Goal: Information Seeking & Learning: Learn about a topic

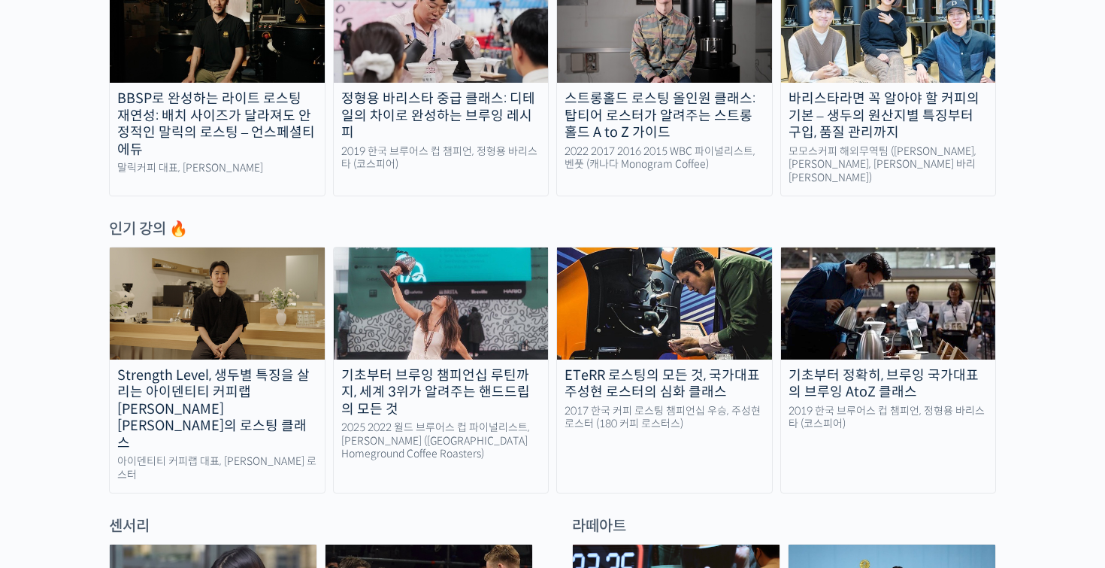
scroll to position [607, 0]
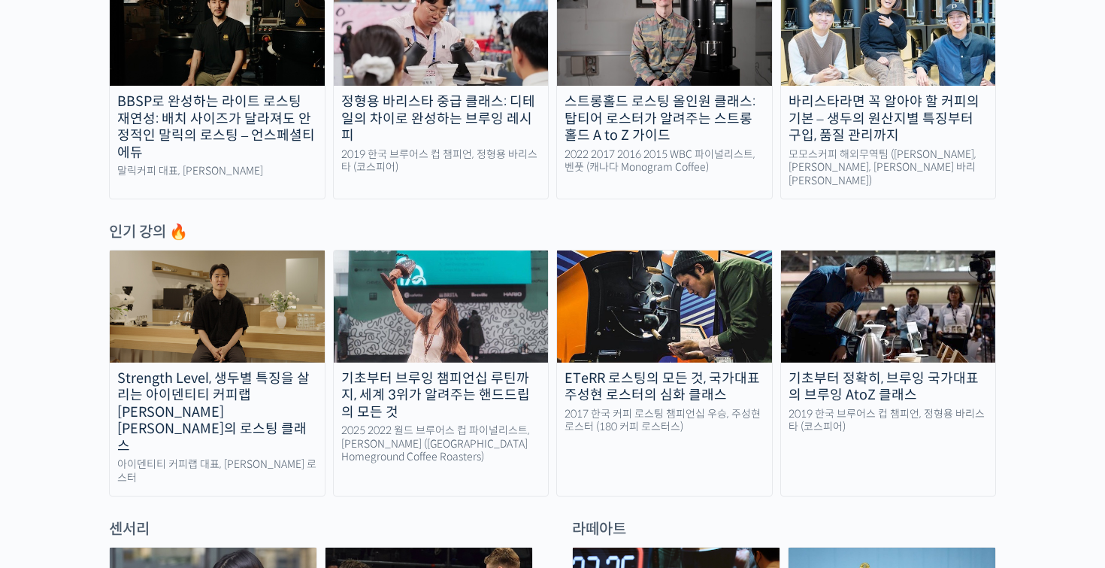
click at [184, 376] on div "Strength Level, 생두별 특징을 살리는 아이덴티티 커피랩 [PERSON_NAME] [PERSON_NAME]의 로스팅 클래스" at bounding box center [217, 412] width 215 height 85
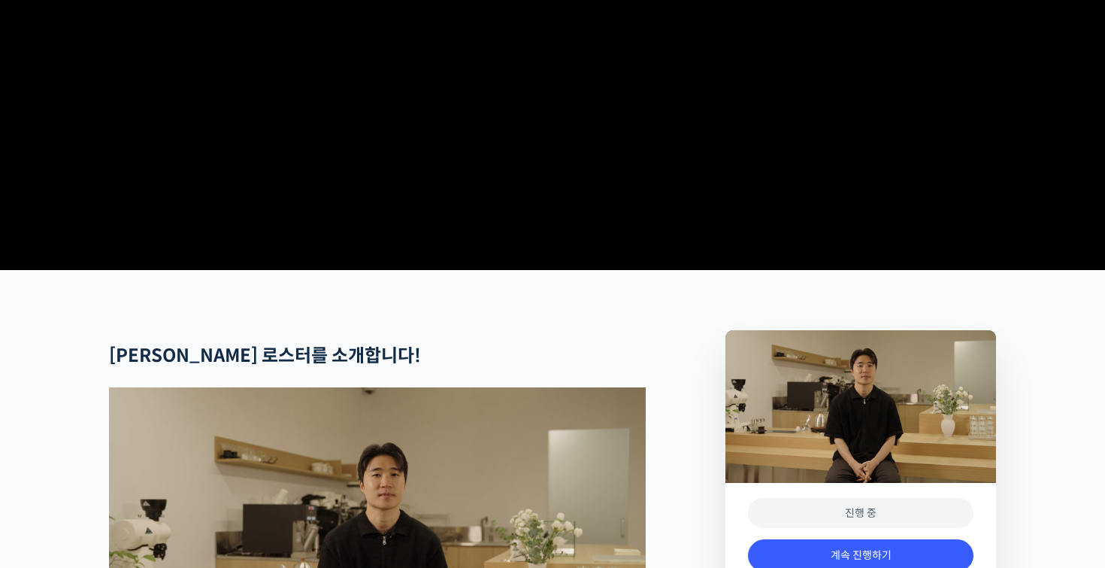
scroll to position [567, 0]
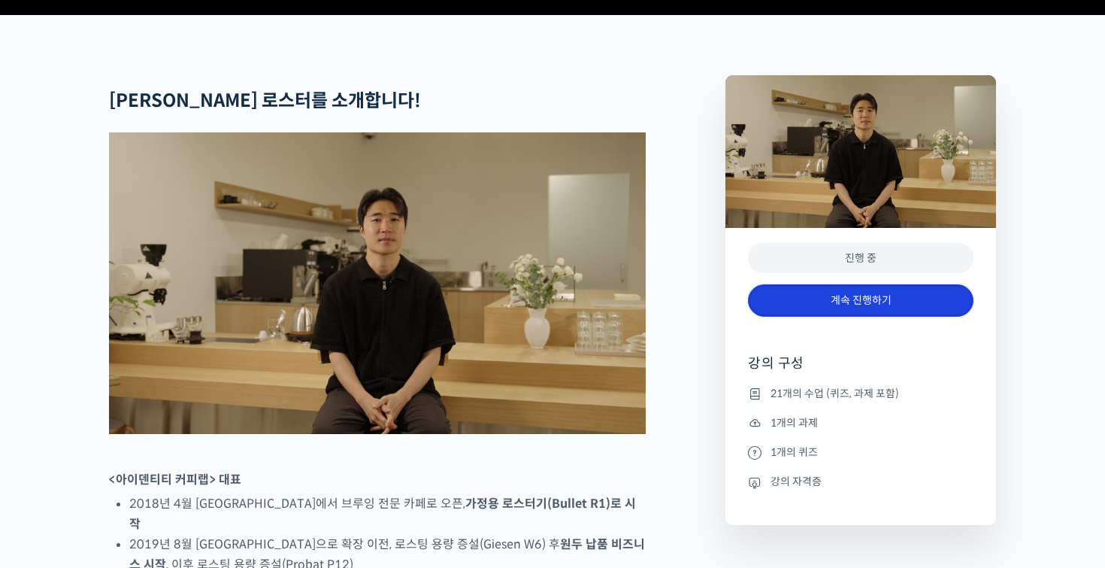
click at [850, 317] on link "계속 진행하기" at bounding box center [861, 300] width 226 height 32
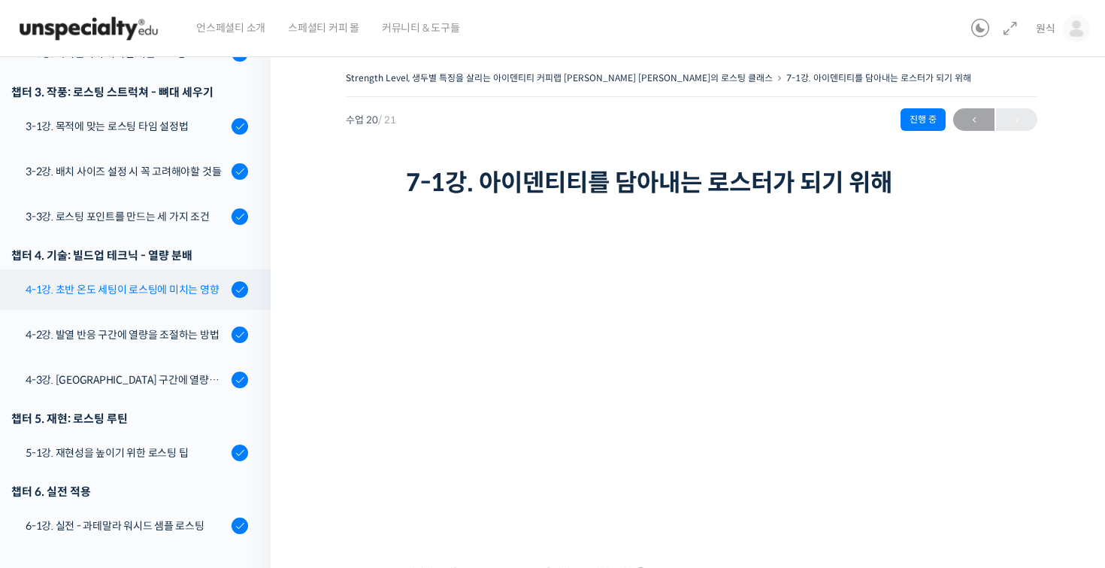
scroll to position [630, 0]
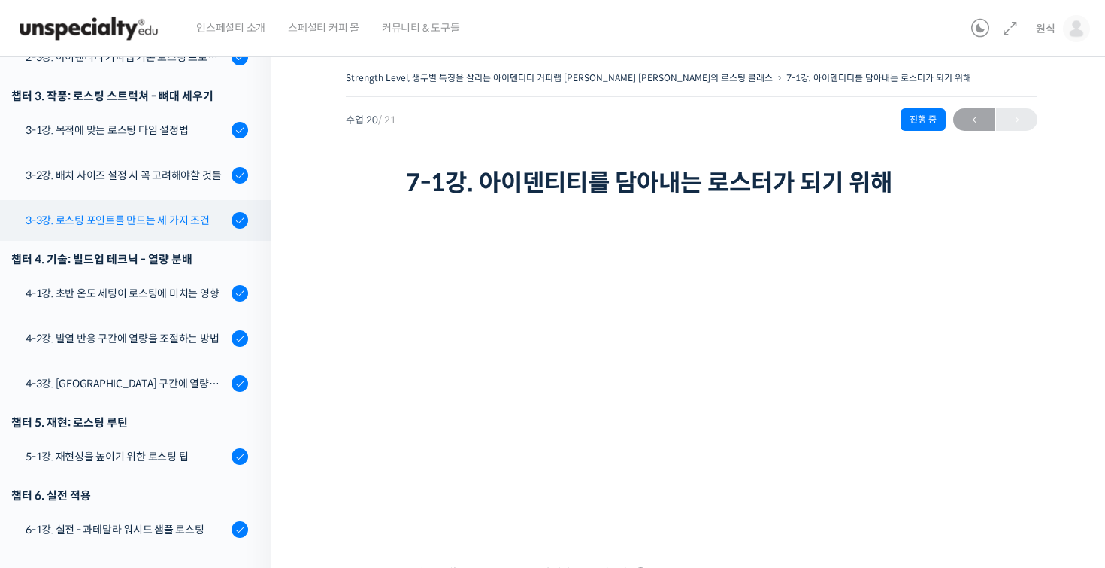
click at [188, 205] on link "3-3강. 로스팅 포인트를 만드는 세 가지 조건" at bounding box center [131, 220] width 278 height 41
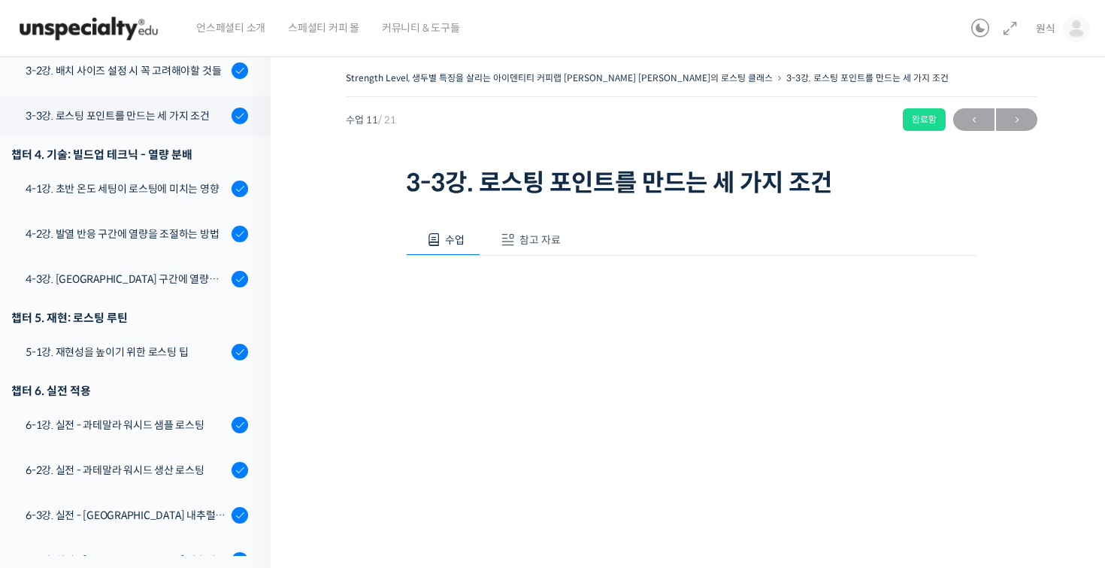
scroll to position [749, 0]
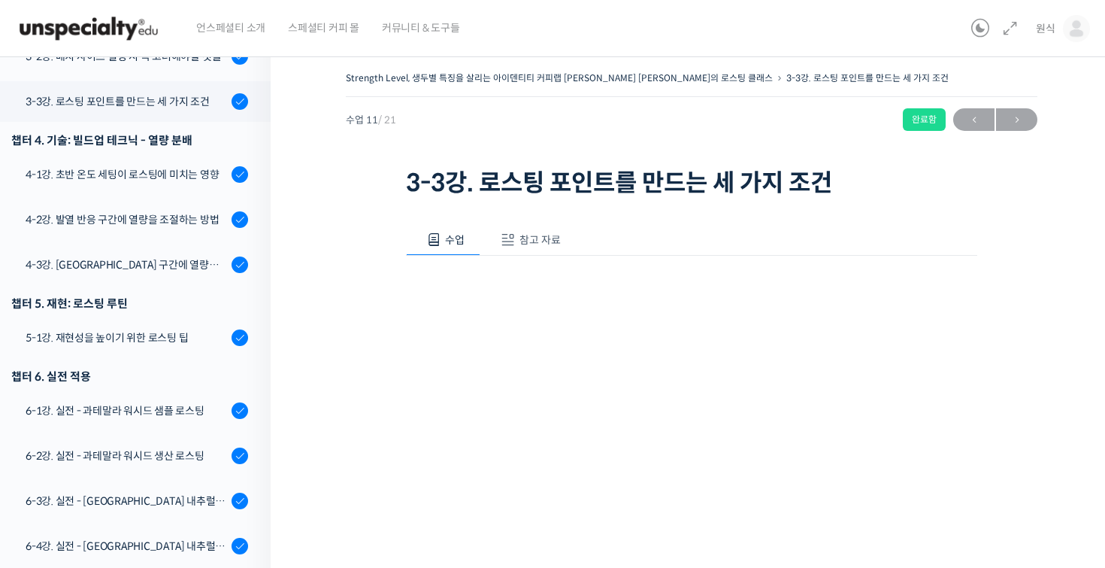
click at [547, 229] on button "참고 자료" at bounding box center [528, 240] width 96 height 32
click at [514, 283] on link "PPT 수업 자료 (클릭하시면 새 창에서 열립니다)" at bounding box center [526, 290] width 240 height 16
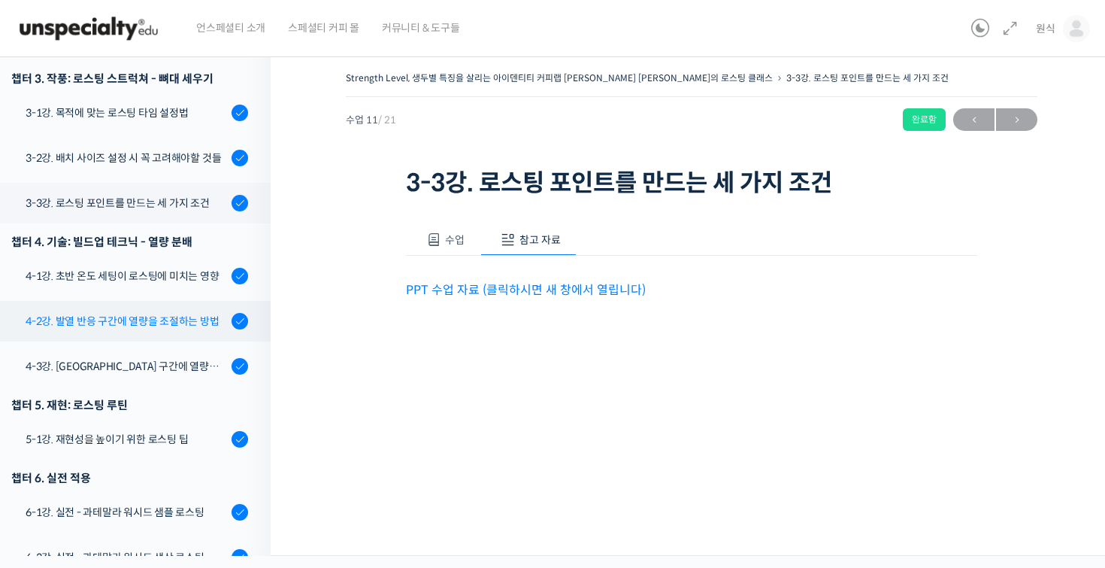
scroll to position [623, 0]
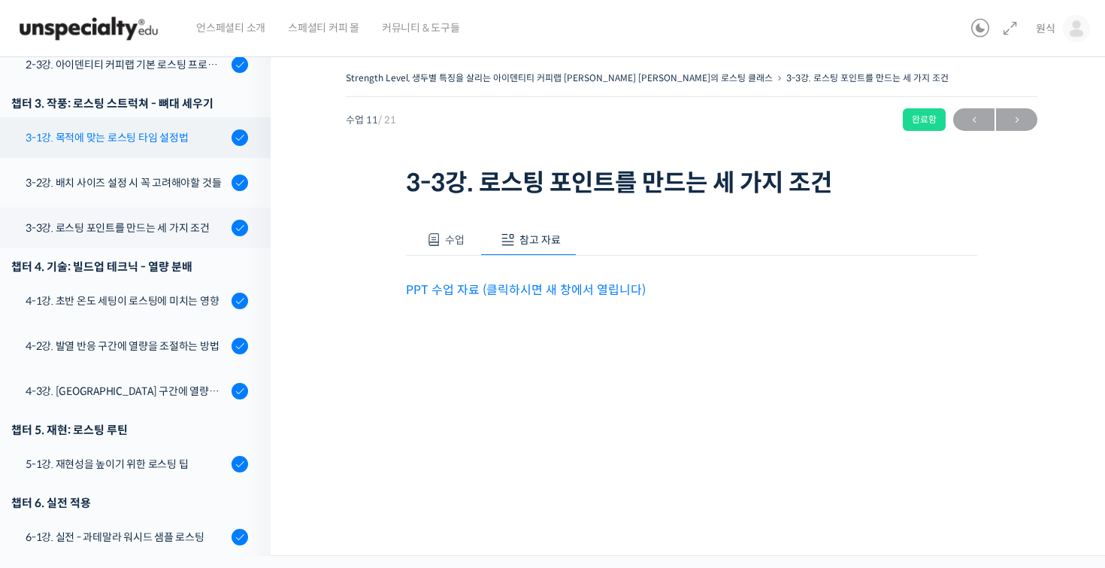
click at [198, 129] on div "3-1강. 목적에 맞는 로스팅 타임 설정법" at bounding box center [127, 137] width 202 height 17
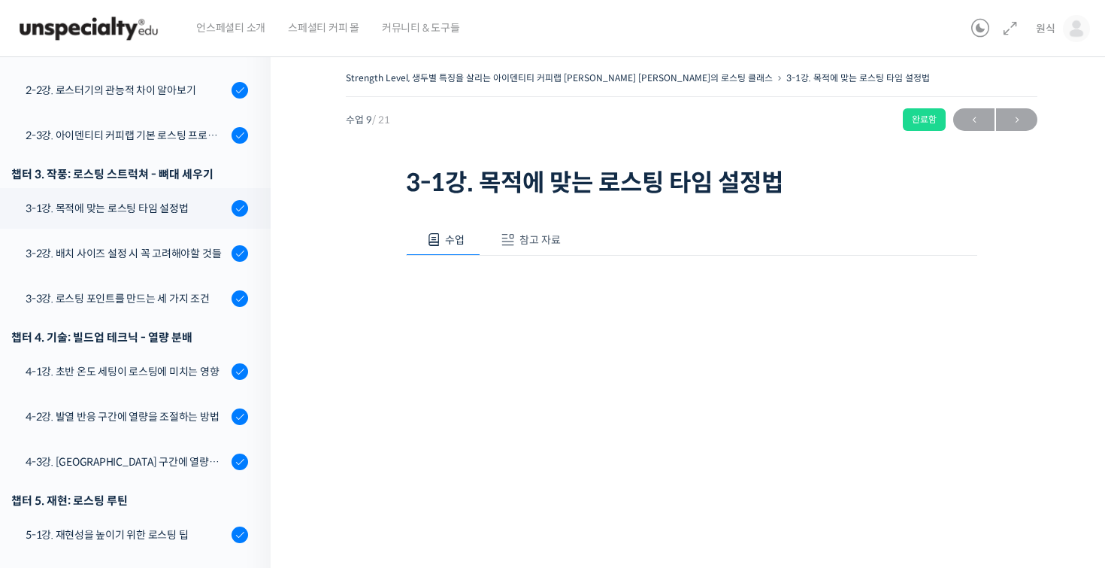
scroll to position [631, 0]
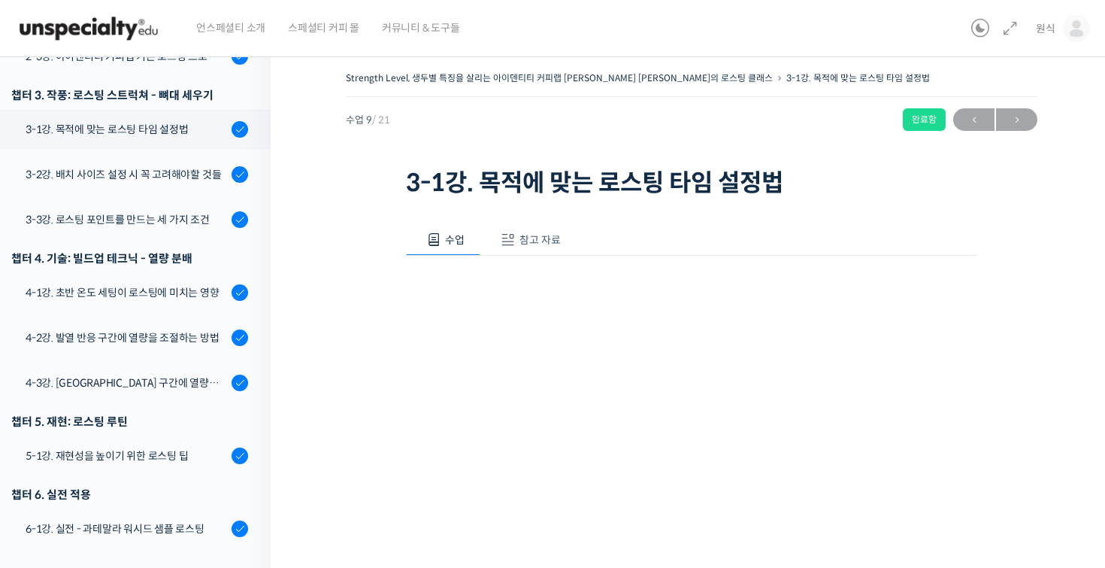
click at [520, 233] on span "참고 자료" at bounding box center [540, 240] width 41 height 14
click at [508, 292] on link "PPT 수업 자료 (클릭하시면 새 창에서 열립니다)" at bounding box center [526, 290] width 240 height 16
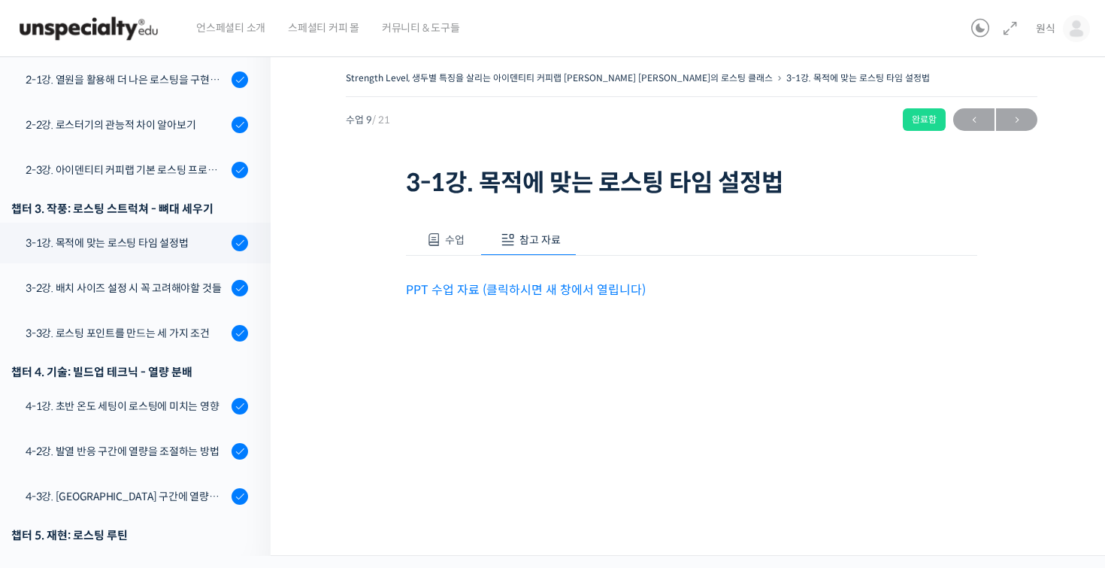
scroll to position [499, 0]
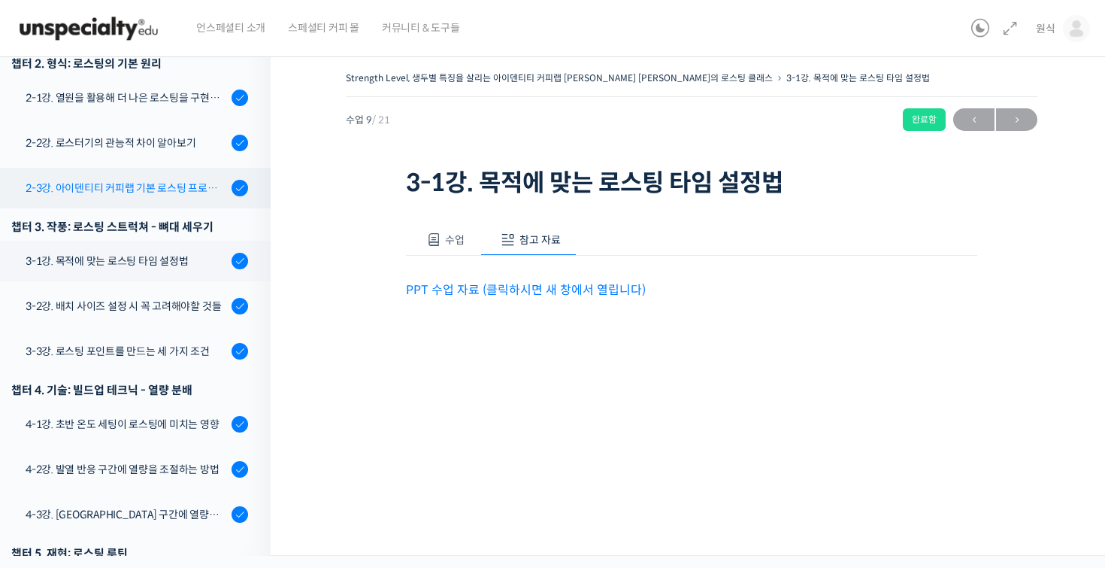
click at [175, 180] on div "2-3강. 아이덴티티 커피랩 기본 로스팅 프로파일 세팅" at bounding box center [127, 188] width 202 height 17
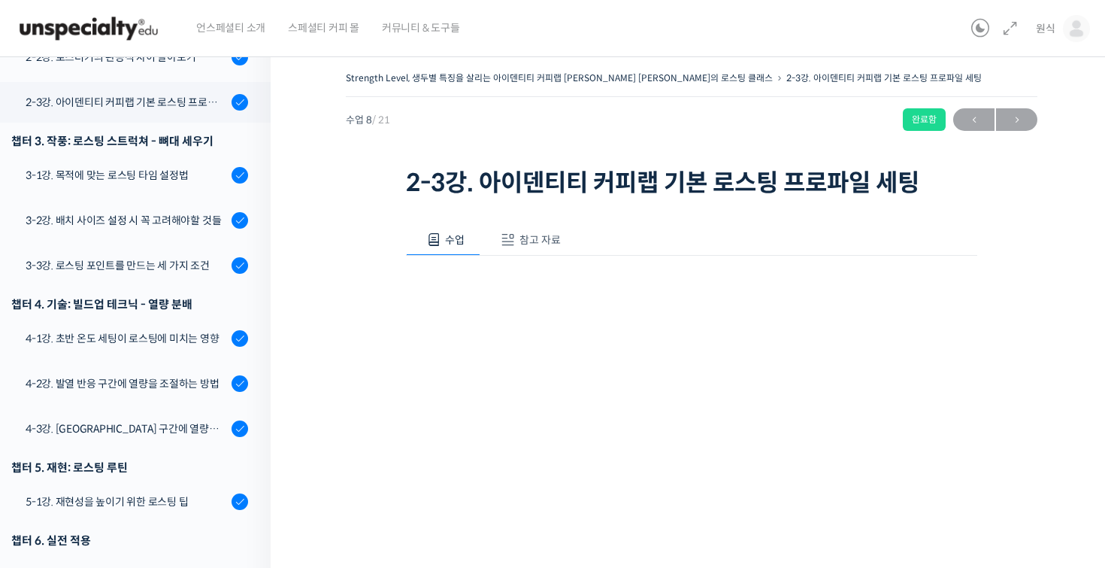
scroll to position [586, 0]
click at [550, 229] on button "참고 자료" at bounding box center [528, 240] width 96 height 32
click at [531, 244] on span "참고 자료" at bounding box center [540, 240] width 41 height 14
click at [504, 280] on p "PPT 수업 자료 (클릭하시면 새 창에서 열립니다)" at bounding box center [691, 290] width 571 height 20
click at [504, 298] on p "PPT 수업 자료 (클릭하시면 새 창에서 열립니다)" at bounding box center [691, 290] width 571 height 20
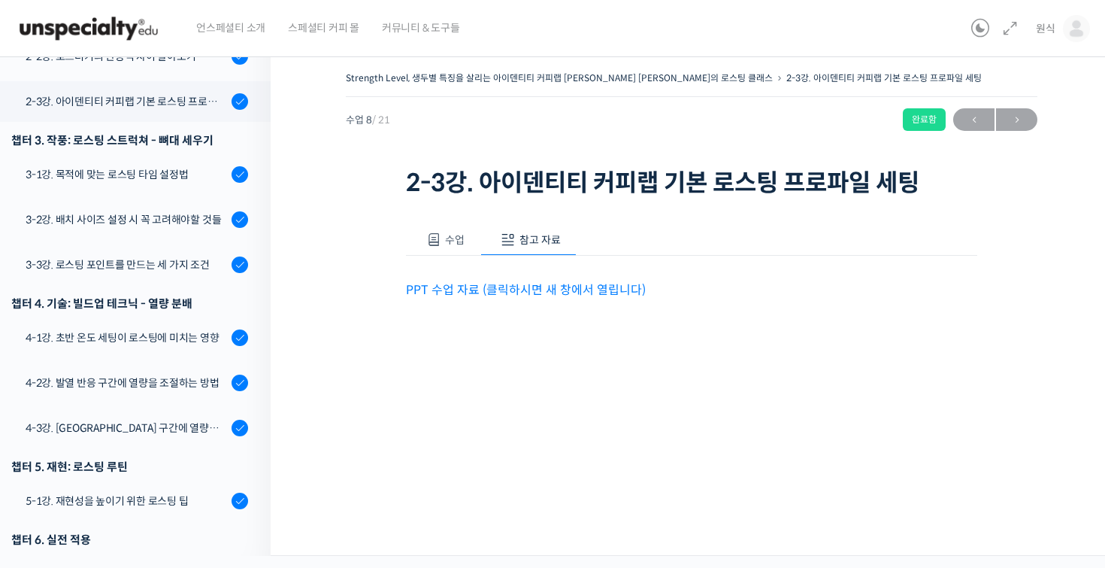
click at [513, 296] on p "PPT 수업 자료 (클릭하시면 새 창에서 열립니다)" at bounding box center [691, 290] width 571 height 20
click at [522, 292] on link "PPT 수업 자료 (클릭하시면 새 창에서 열립니다)" at bounding box center [526, 290] width 240 height 16
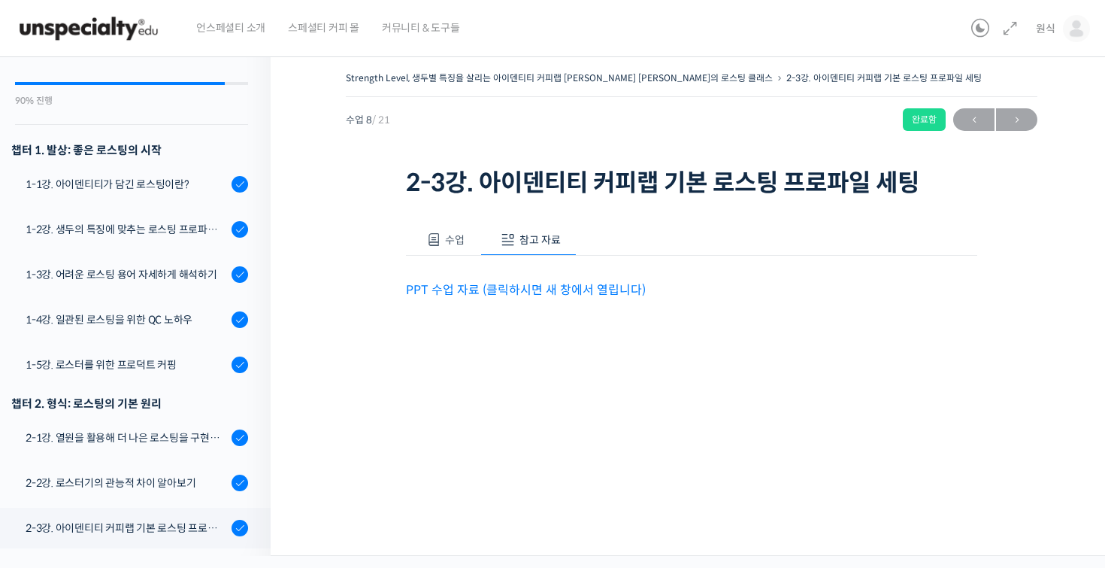
scroll to position [862, 0]
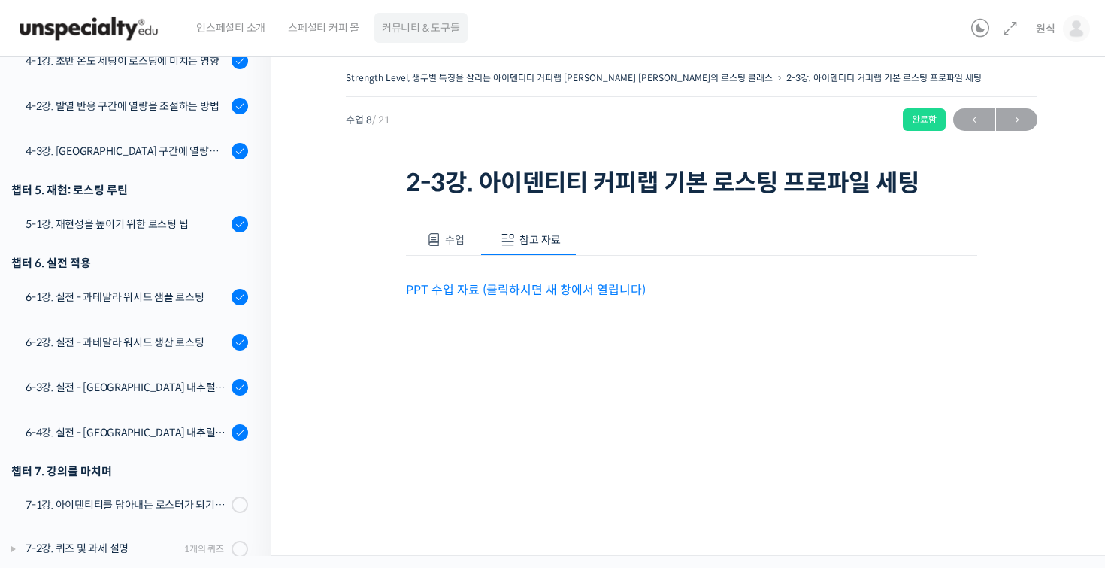
click at [437, 18] on span "커뮤니티 & 도구들" at bounding box center [421, 27] width 78 height 57
click at [451, 284] on link "PPT 수업 자료 (클릭하시면 새 창에서 열립니다)" at bounding box center [526, 290] width 240 height 16
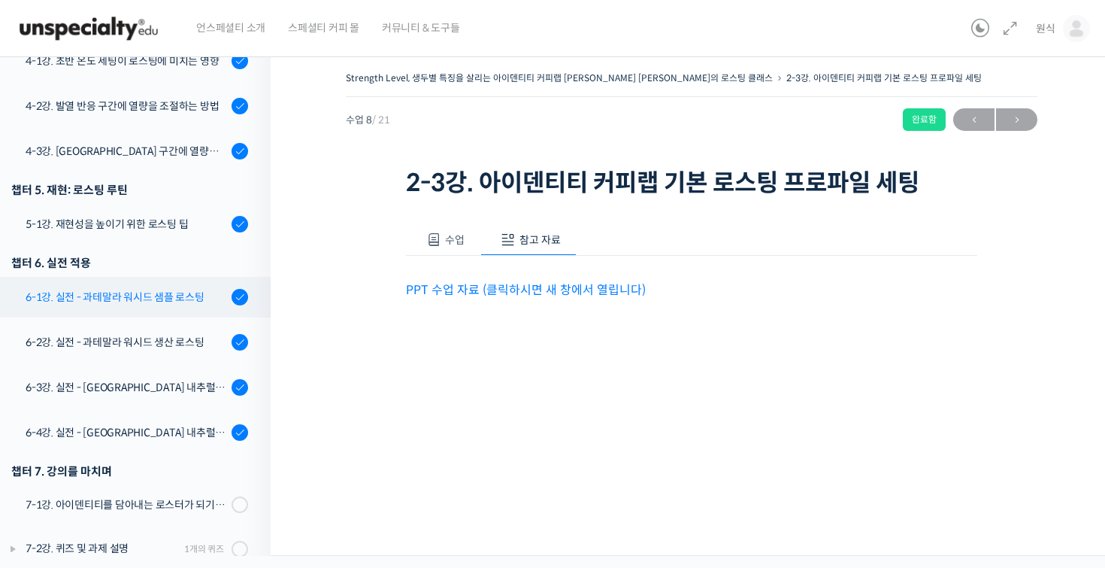
click at [165, 288] on link "6-1강. 실전 - 과테말라 워시드 샘플 로스팅" at bounding box center [131, 297] width 278 height 41
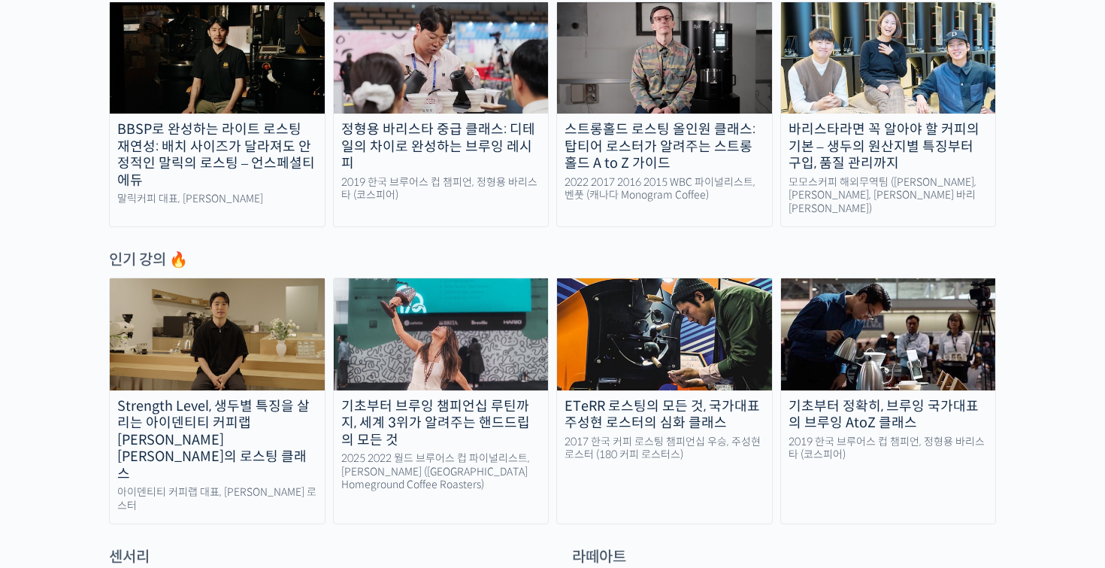
scroll to position [577, 0]
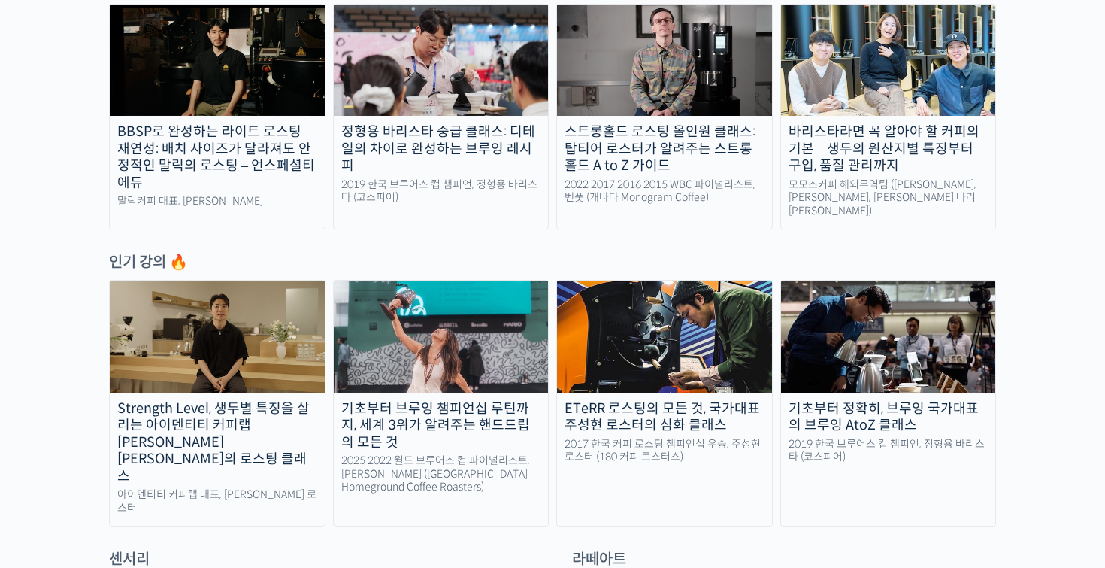
click at [232, 410] on div "Strength Level, 생두별 특징을 살리는 아이덴티티 커피랩 [PERSON_NAME] [PERSON_NAME]의 로스팅 클래스" at bounding box center [217, 442] width 215 height 85
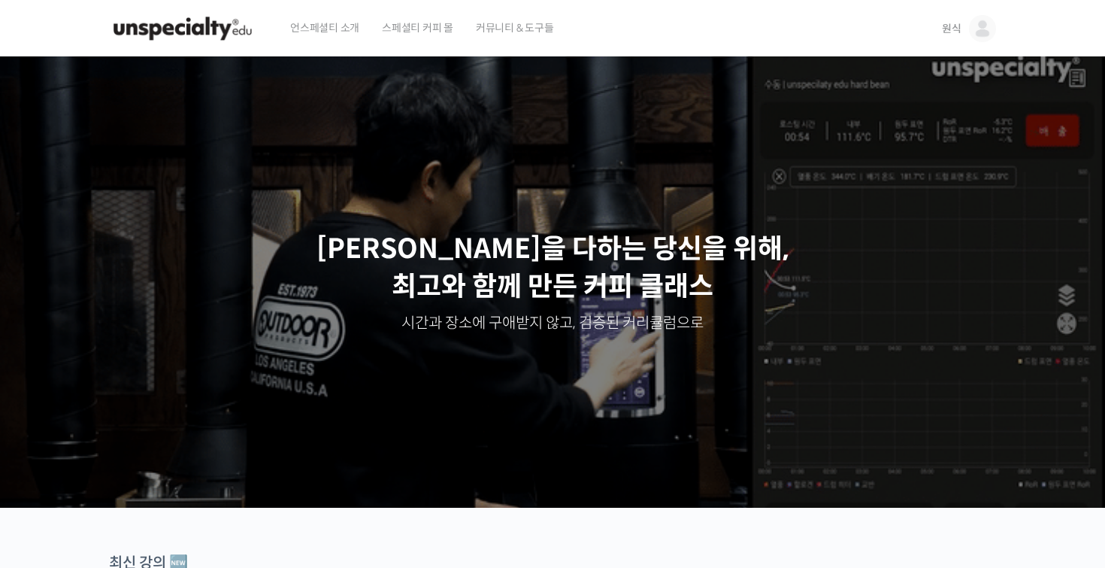
click at [974, 44] on link "원식" at bounding box center [969, 28] width 54 height 57
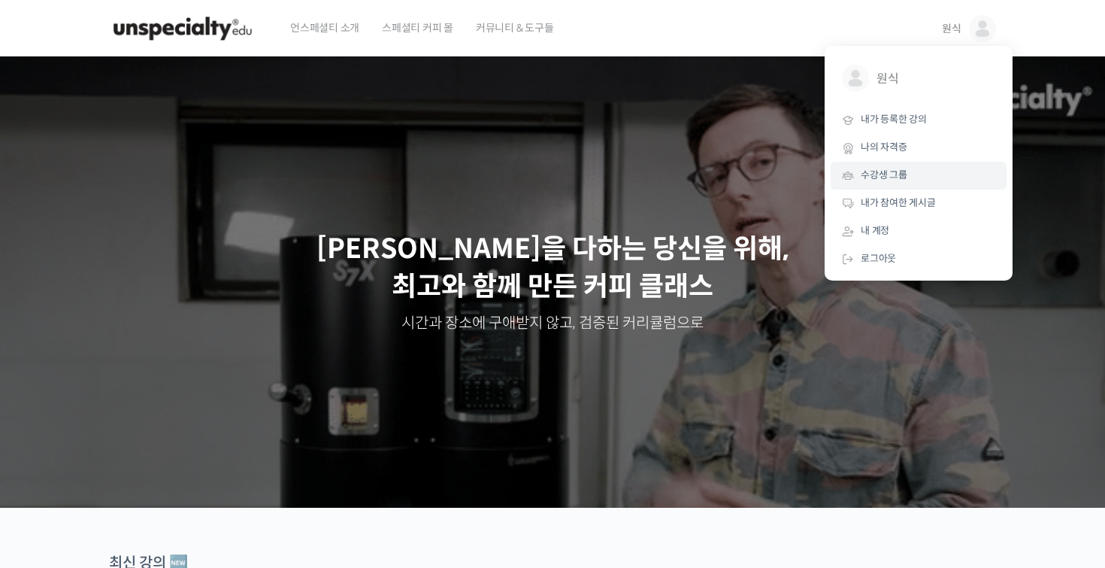
click at [902, 186] on link "수강생 그룹" at bounding box center [919, 176] width 176 height 28
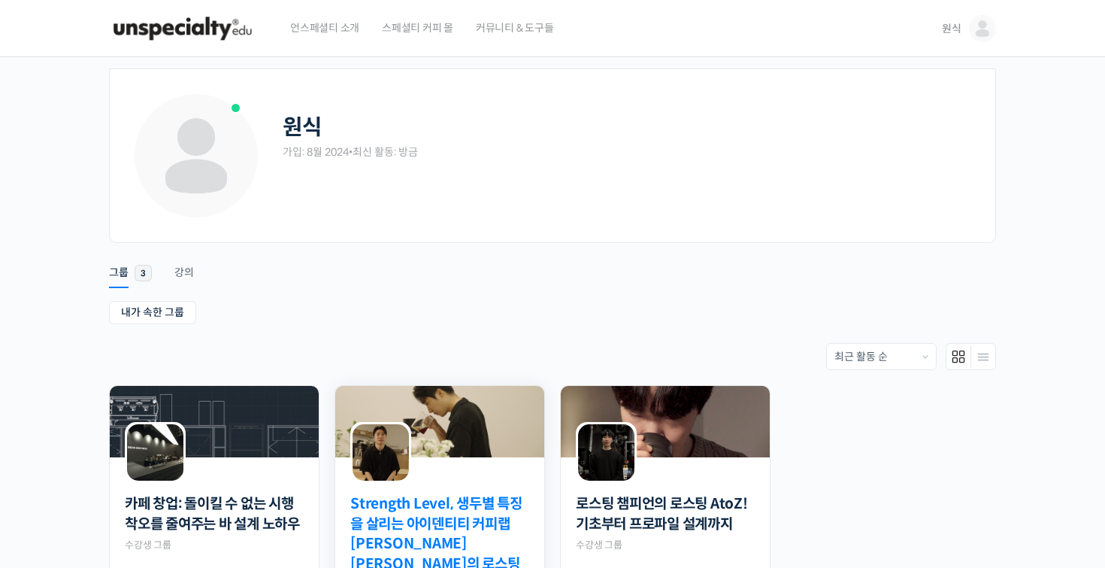
click at [425, 529] on link "Strength Level, 생두별 특징을 살리는 아이덴티티 커피랩 [PERSON_NAME] [PERSON_NAME]의 로스팅 클래스" at bounding box center [439, 544] width 179 height 100
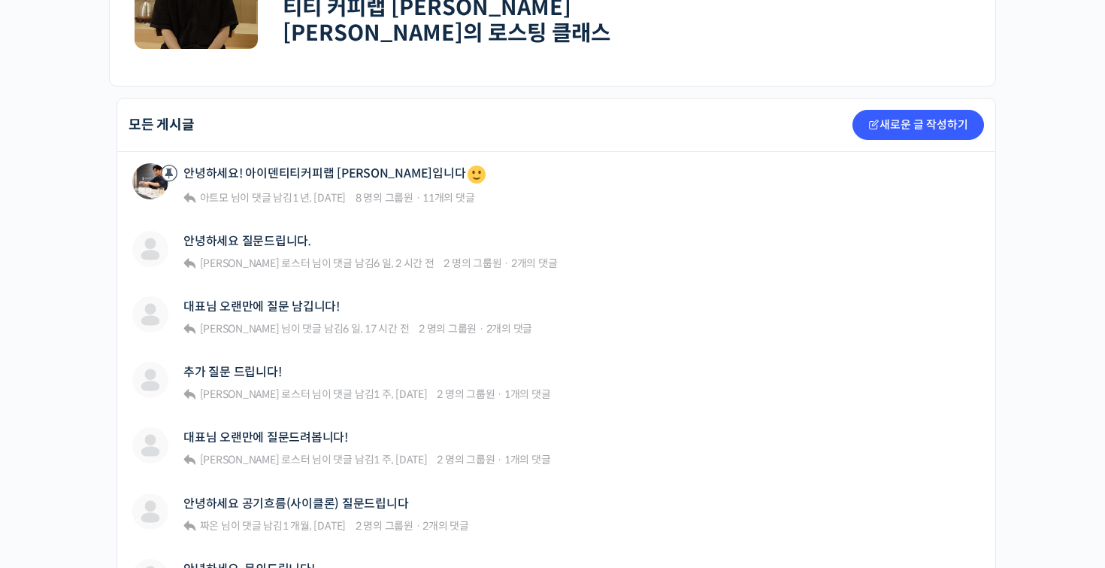
scroll to position [368, 0]
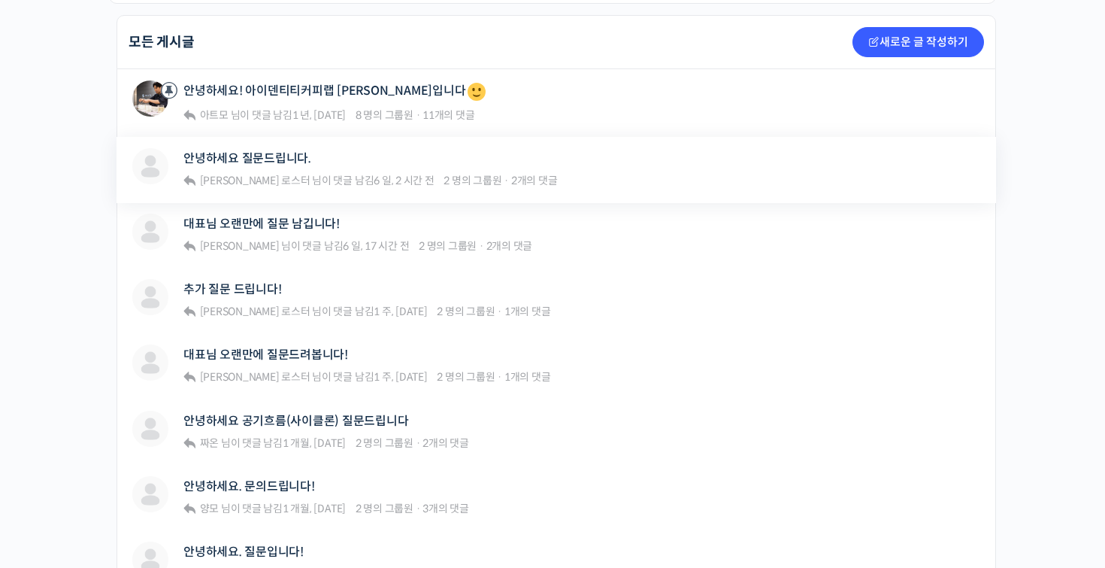
click at [323, 164] on div "안녕하세요 질문드립니다. [PERSON_NAME] 로스터 님이 댓글 남김 6 일, 2 시간 전 2 명의 그룹원 · 2개의 댓글" at bounding box center [370, 169] width 374 height 43
click at [290, 153] on link "안녕하세요 질문드립니다." at bounding box center [247, 158] width 128 height 14
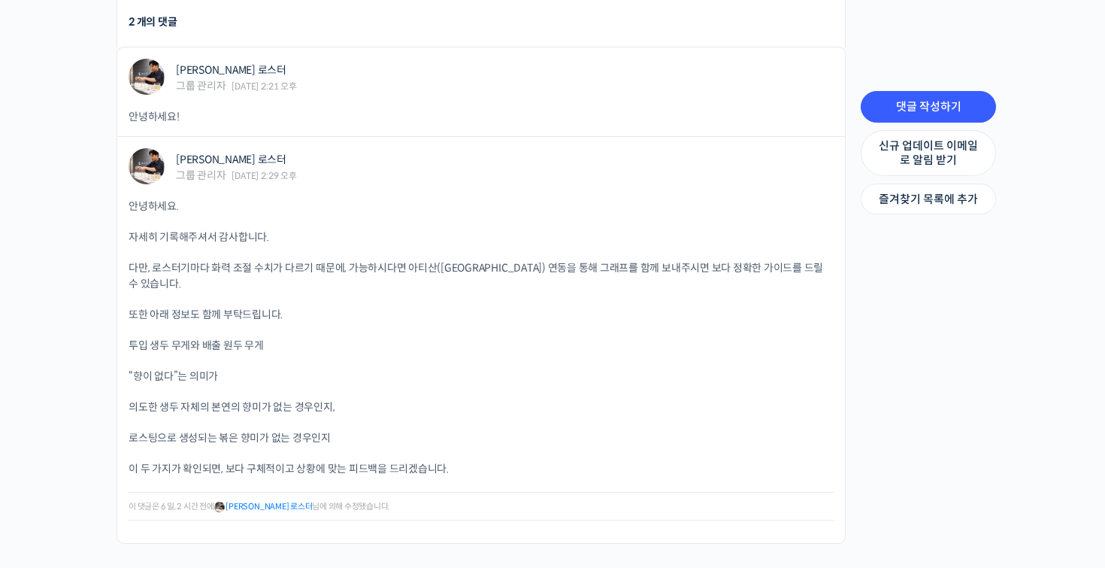
scroll to position [1878, 0]
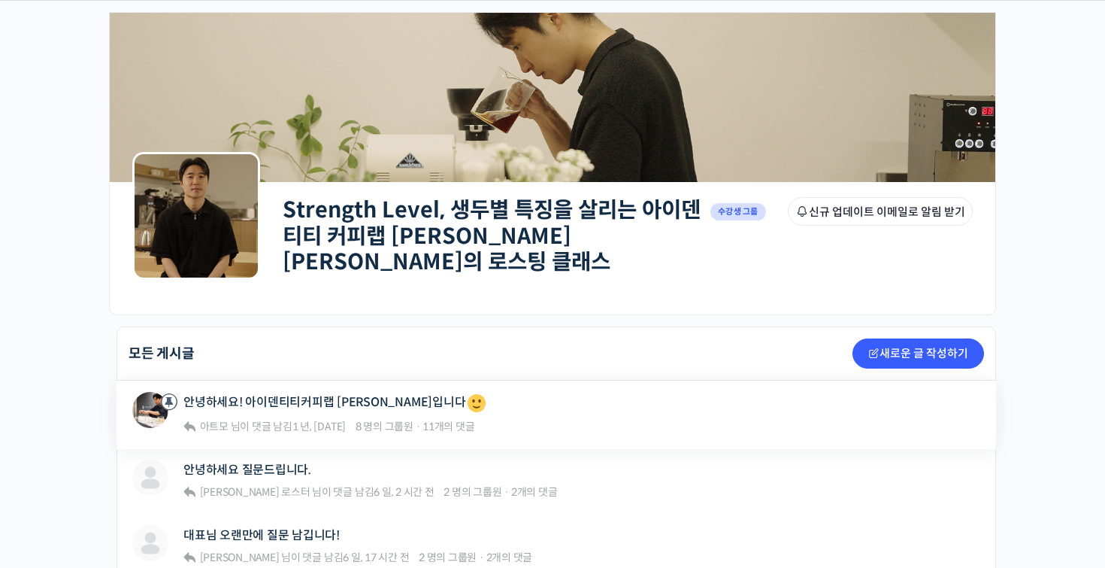
scroll to position [71, 0]
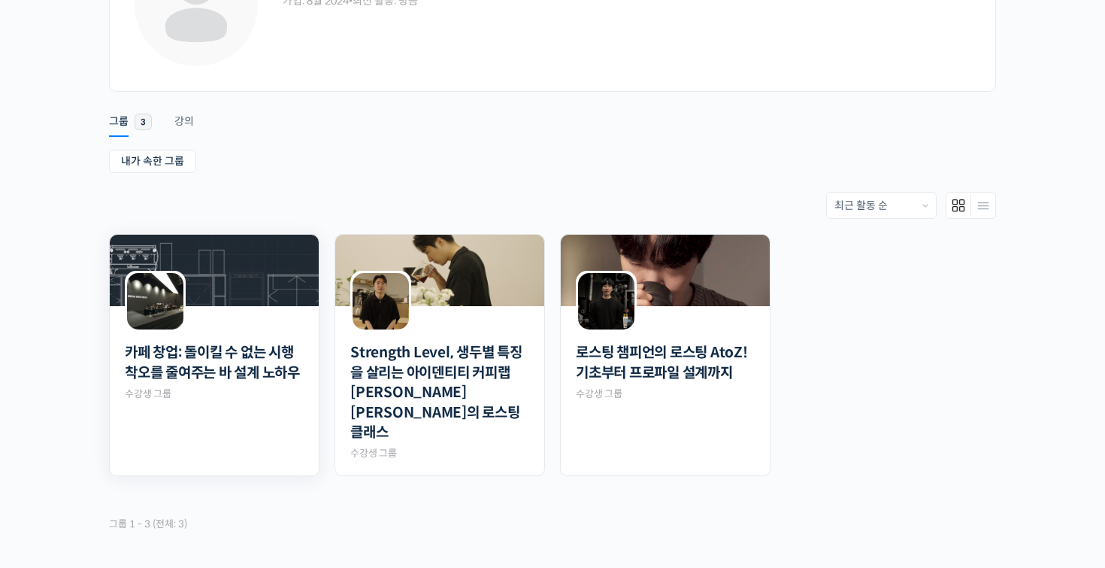
scroll to position [159, 0]
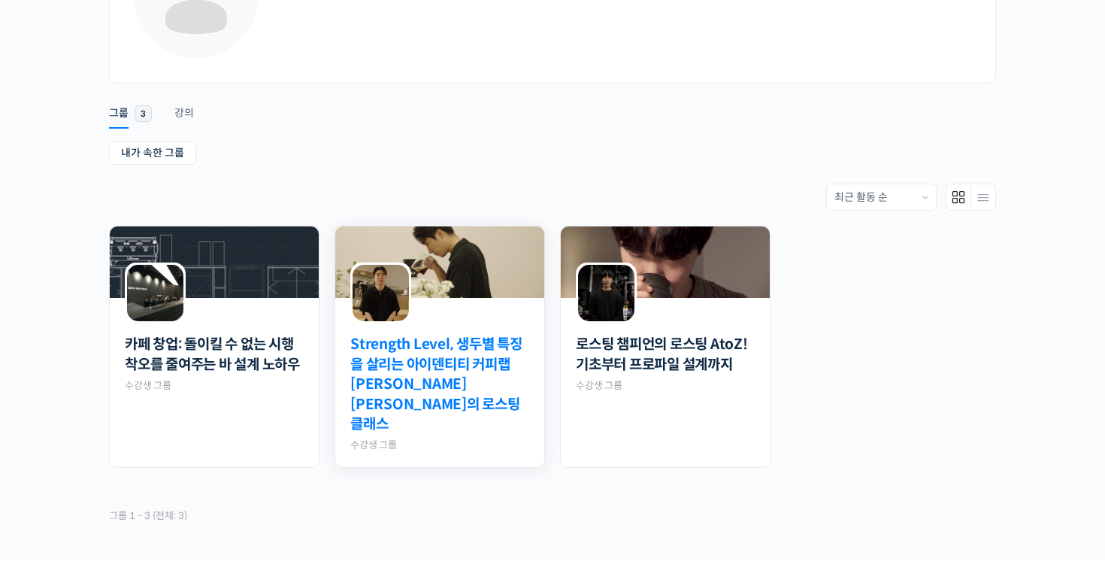
click at [369, 346] on link "Strength Level, 생두별 특징을 살리는 아이덴티티 커피랩 [PERSON_NAME] [PERSON_NAME]의 로스팅 클래스" at bounding box center [439, 385] width 179 height 100
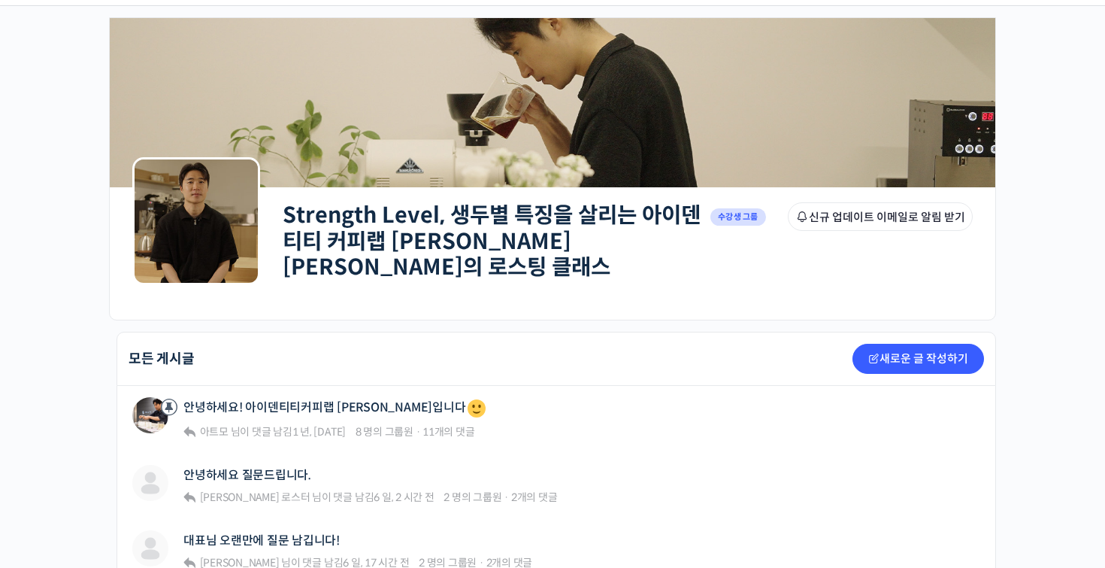
scroll to position [4, 0]
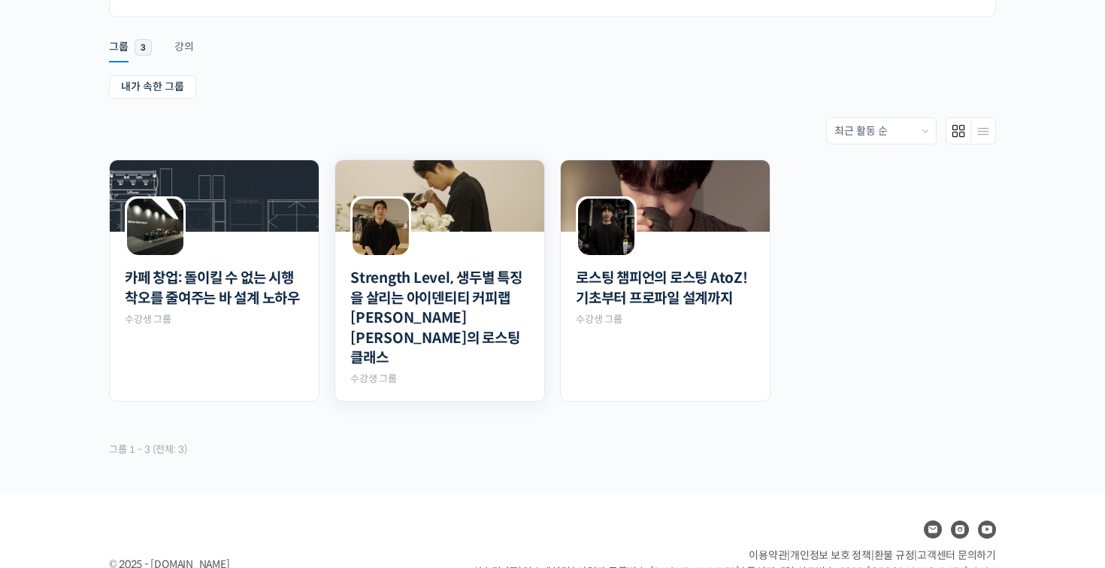
scroll to position [253, 0]
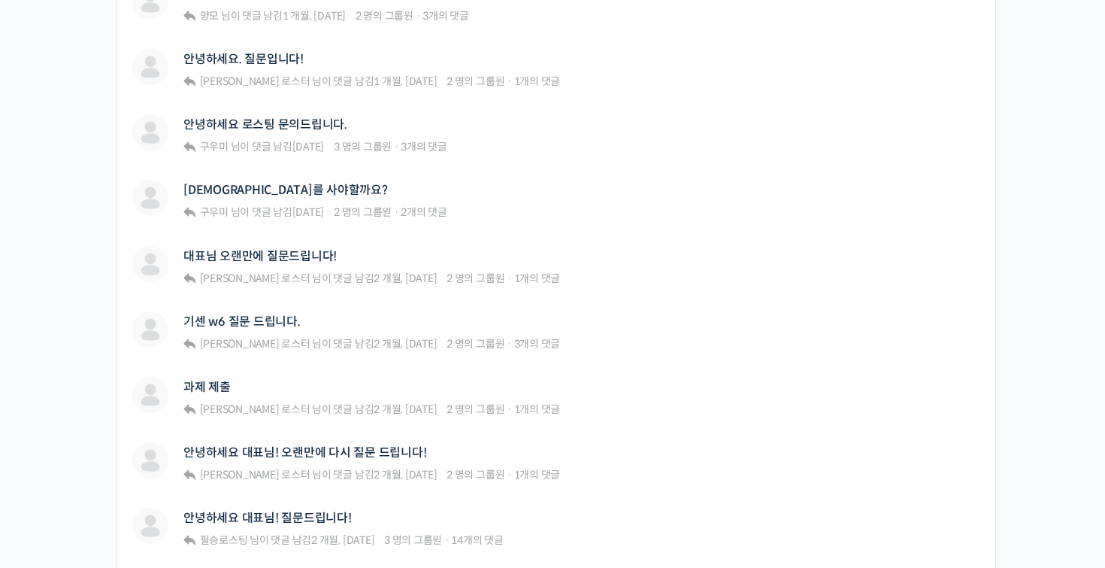
scroll to position [1045, 0]
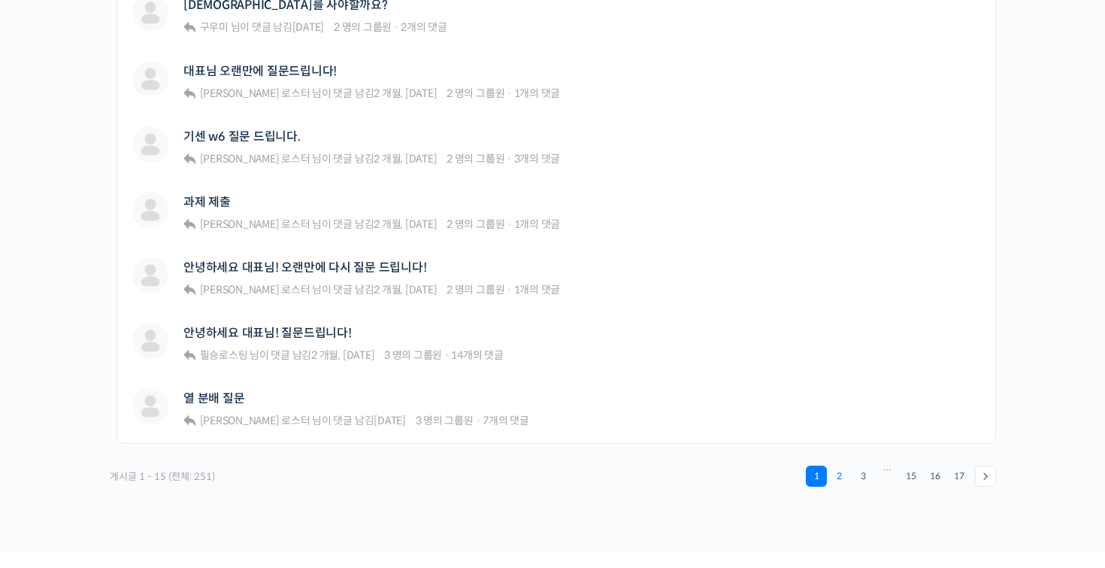
click at [835, 474] on link "2" at bounding box center [839, 475] width 21 height 21
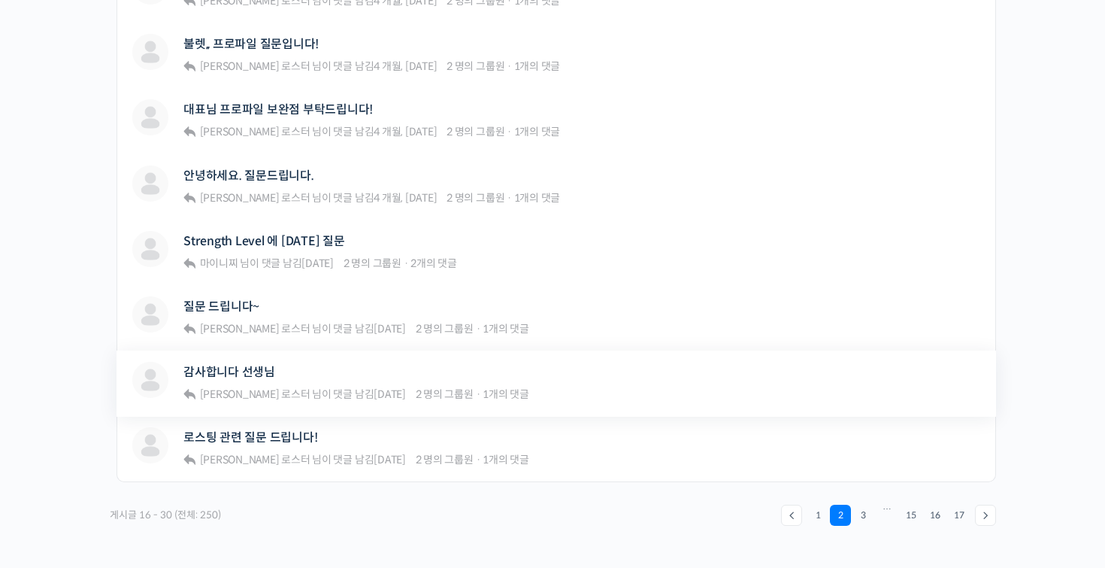
scroll to position [950, 0]
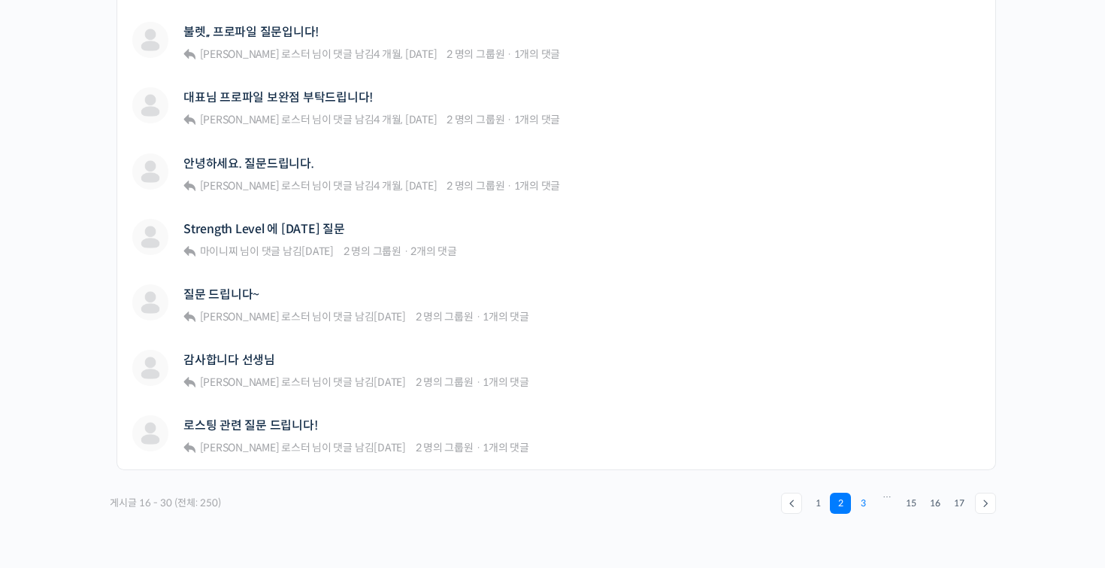
click at [865, 498] on link "3" at bounding box center [863, 502] width 21 height 21
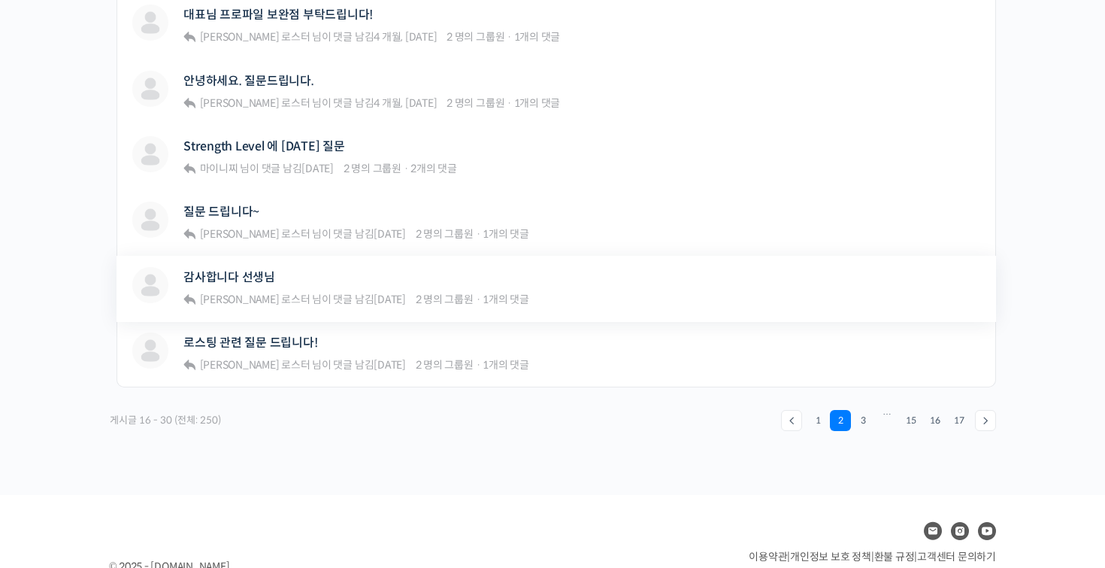
scroll to position [1053, 0]
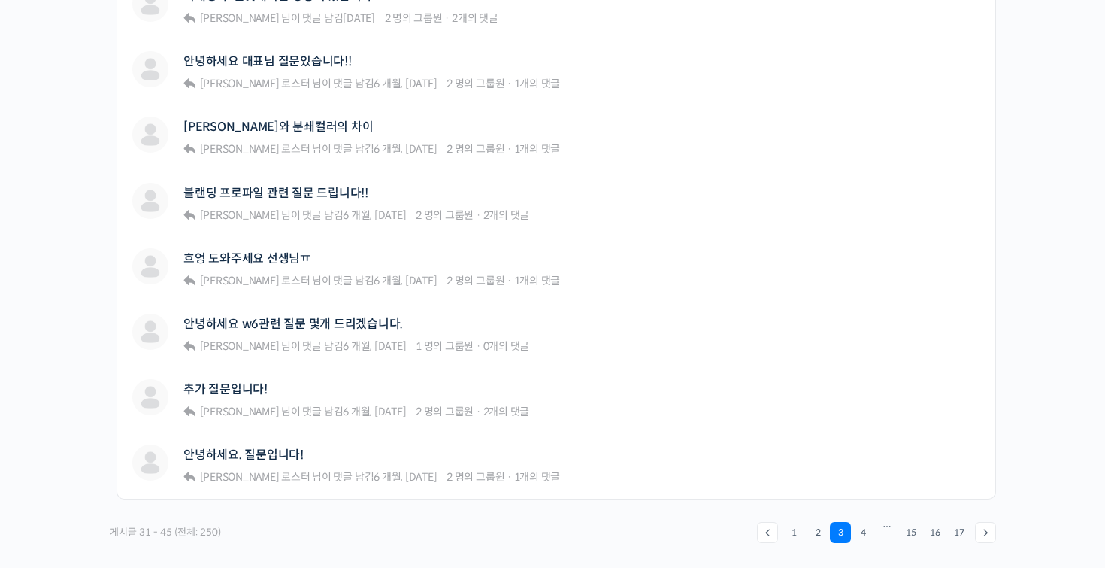
scroll to position [923, 0]
click at [372, 315] on link "안녕하세요 w6관련 질문 몇개 드리겠습니다." at bounding box center [293, 322] width 220 height 14
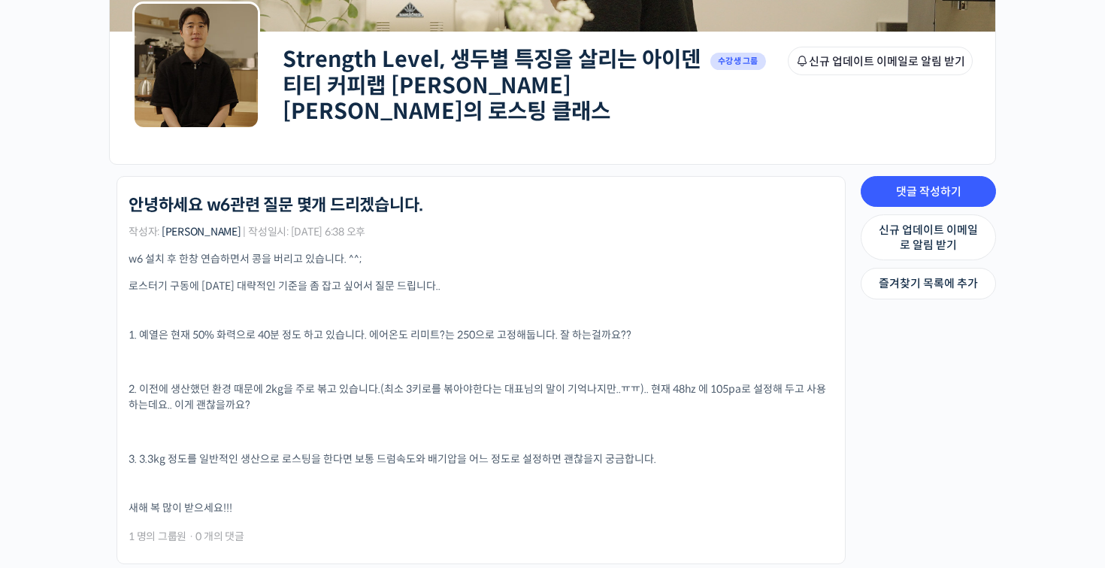
scroll to position [208, 0]
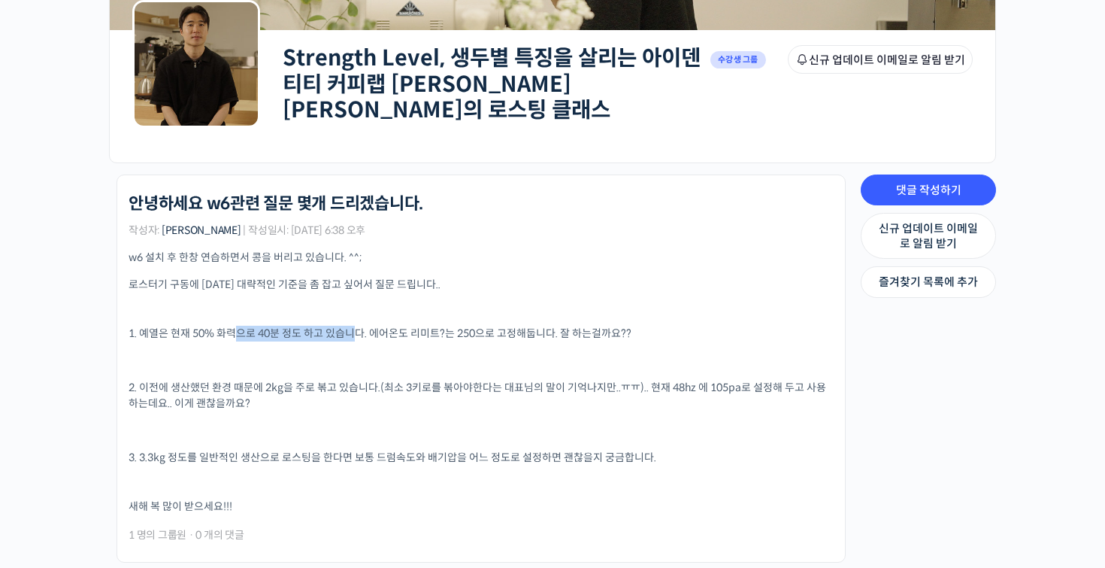
drag, startPoint x: 237, startPoint y: 322, endPoint x: 359, endPoint y: 322, distance: 121.8
click at [359, 326] on p "1. 예열은 현재 50% 화력으로 40분 정도 하고 있습니다. 에어온도 리미트?는 250으로 고정해둡니다. 잘 하는걸까요??" at bounding box center [481, 334] width 705 height 16
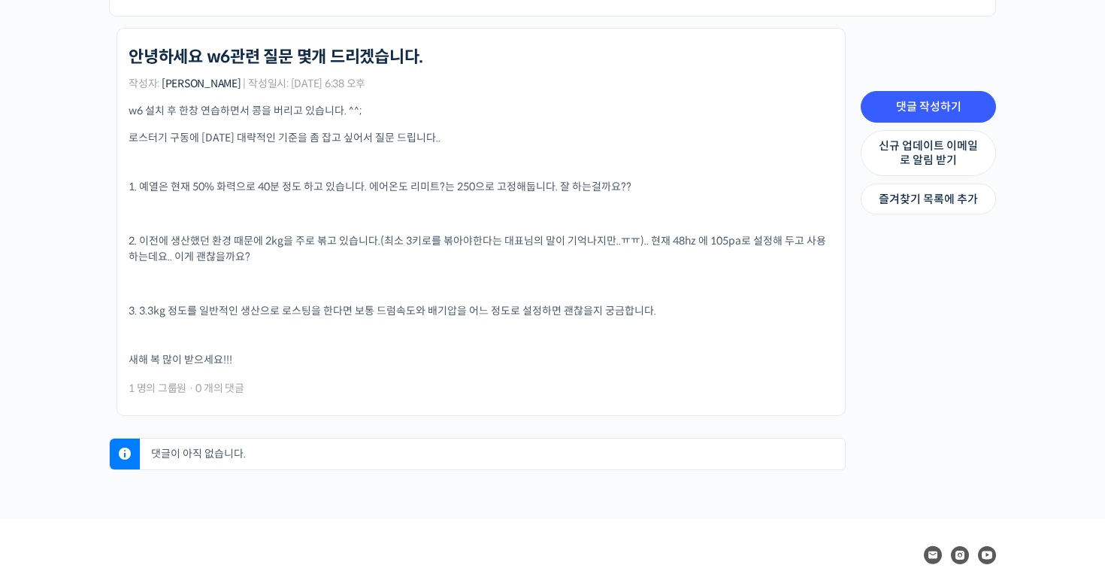
scroll to position [359, 0]
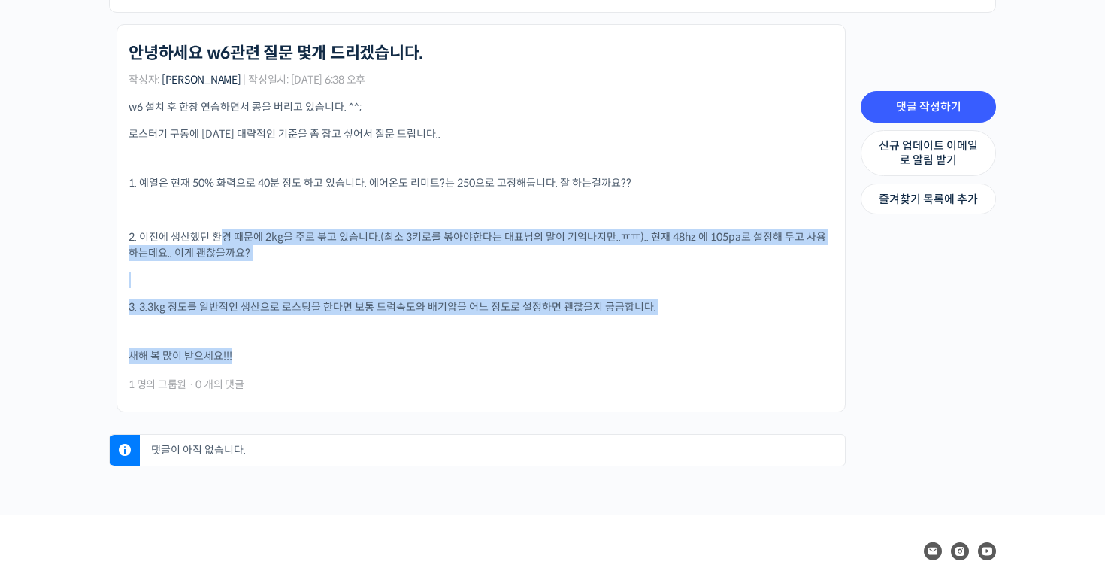
drag, startPoint x: 220, startPoint y: 229, endPoint x: 450, endPoint y: 351, distance: 261.3
click at [450, 350] on div "w6 설치 후 한창 연습하면서 콩을 버리고 있습니다. ^^; 로스터기 구동에 대한 대략적인 기준을 좀 잡고 싶어서 질문 드립니다.. 1. 예열…" at bounding box center [481, 231] width 705 height 265
click at [450, 351] on p "새해 복 많이 받으세요!!!" at bounding box center [481, 356] width 705 height 16
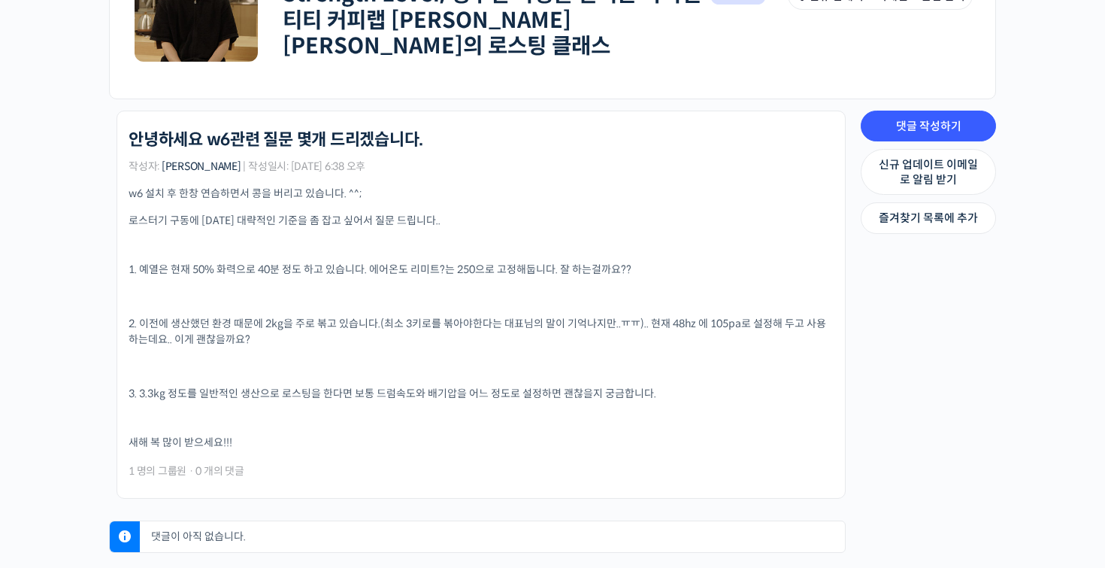
scroll to position [271, 0]
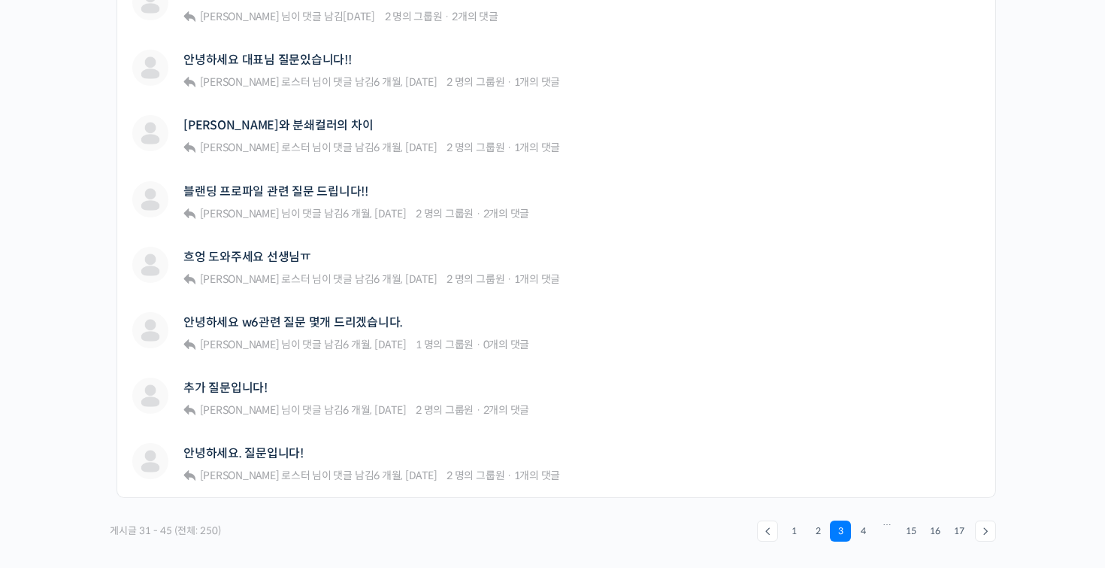
scroll to position [923, 0]
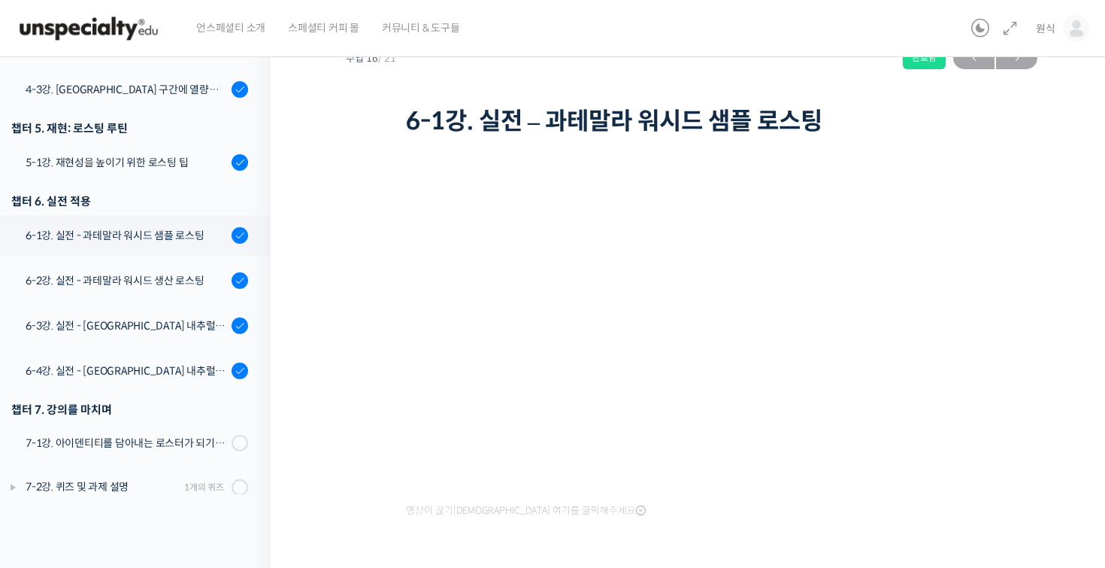
scroll to position [65, 0]
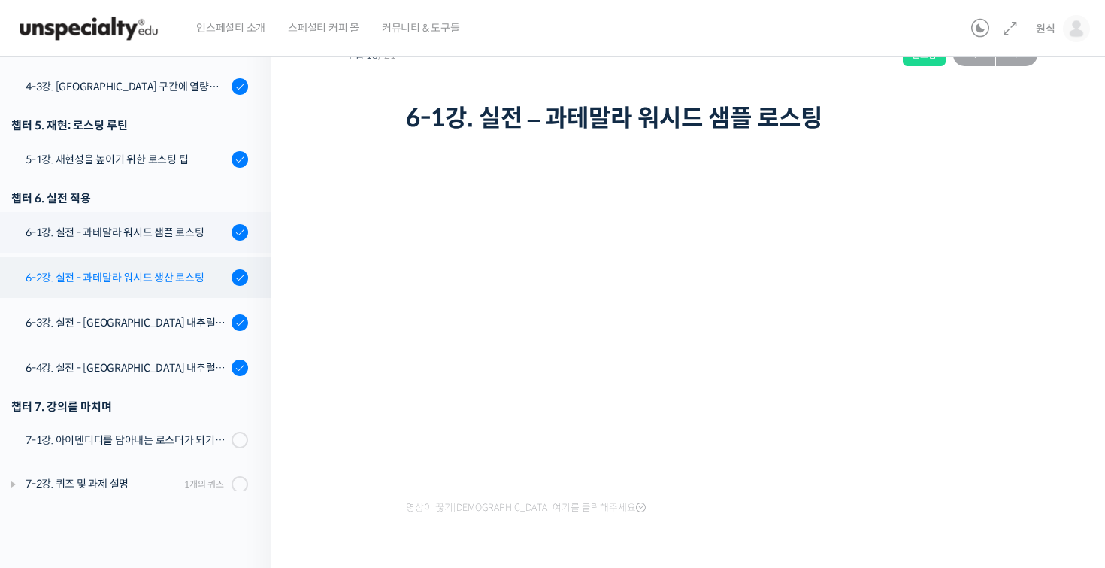
click at [154, 263] on link "6-2강. 실전 - 과테말라 워시드 생산 로스팅" at bounding box center [131, 277] width 278 height 41
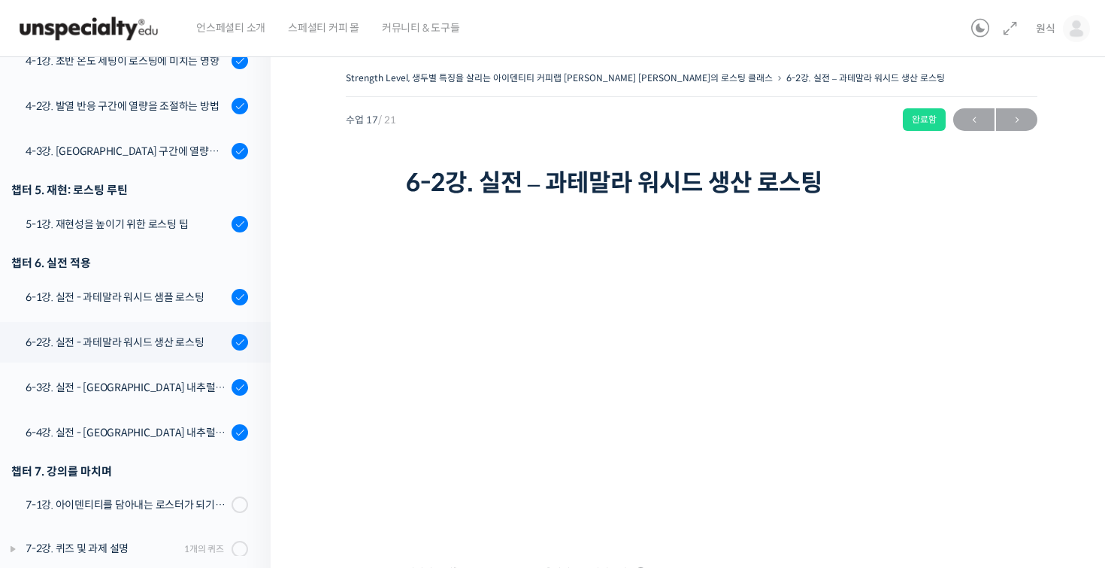
scroll to position [738, 0]
